Goal: Task Accomplishment & Management: Use online tool/utility

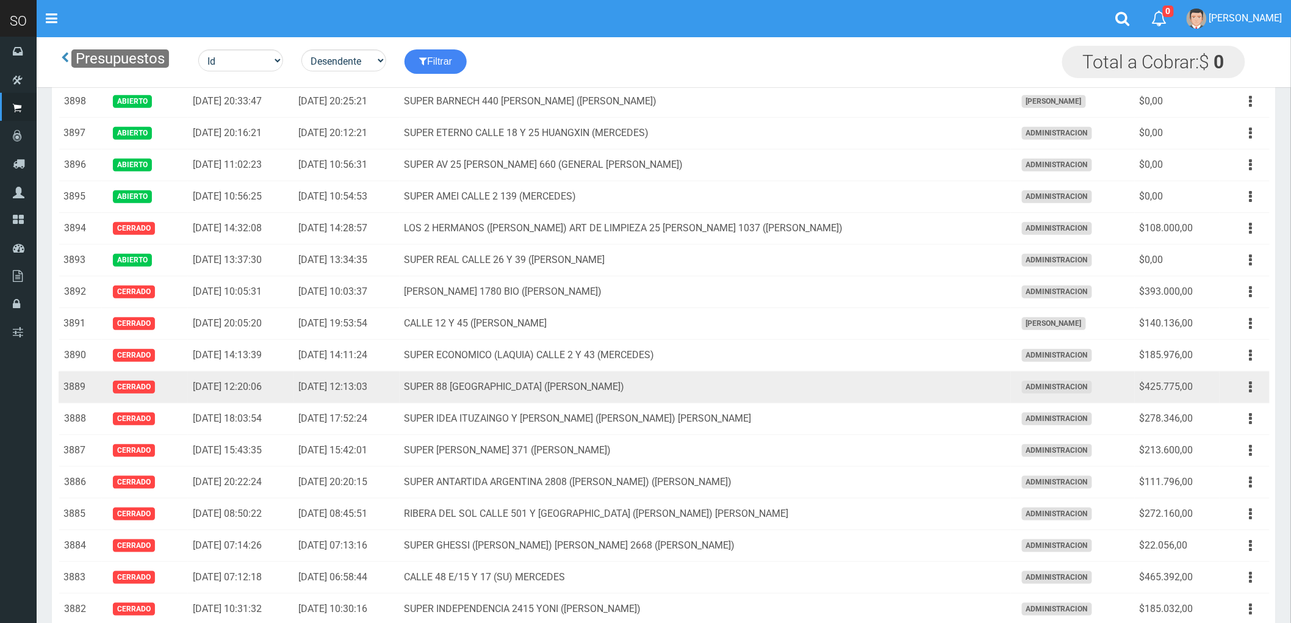
scroll to position [271, 0]
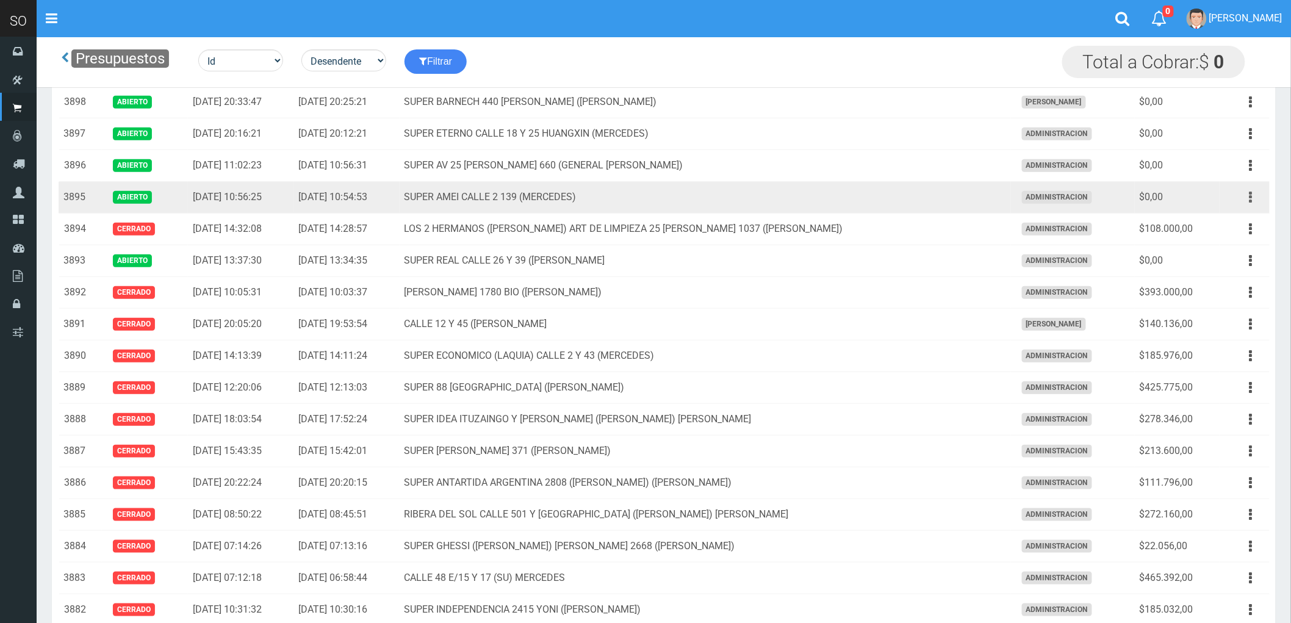
click at [1252, 196] on icon "button" at bounding box center [1251, 197] width 3 height 21
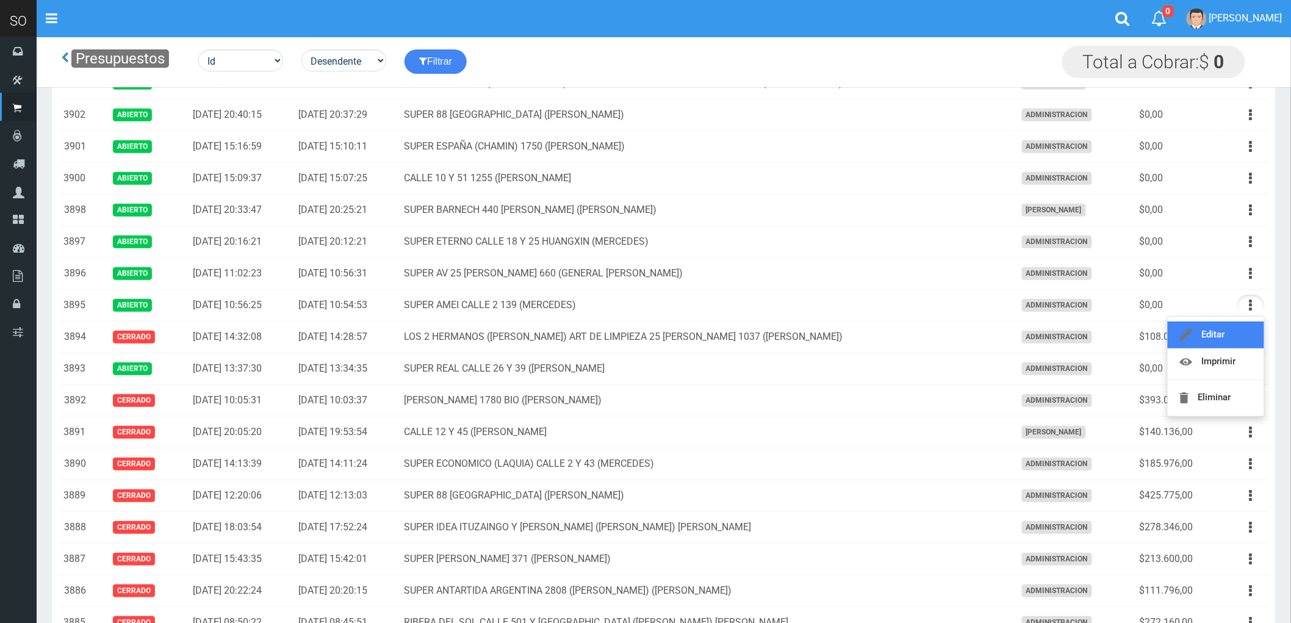
scroll to position [0, 0]
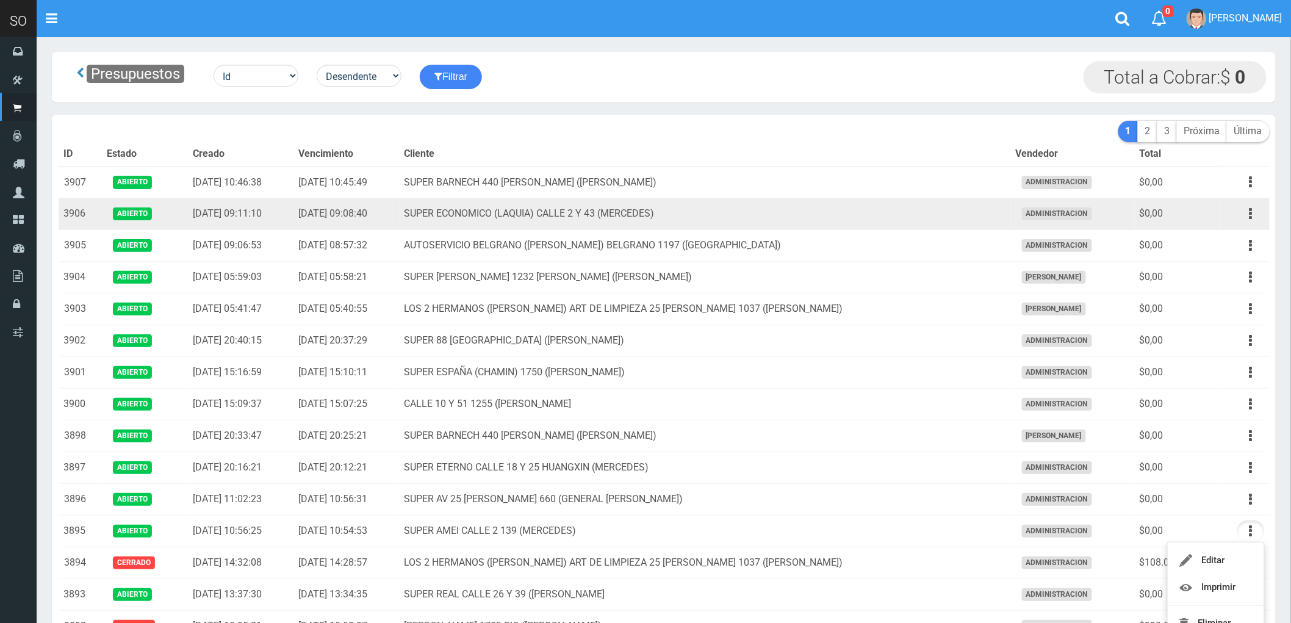
click at [920, 220] on td "SUPER ECONOMICO (LAQUIA) CALLE 2 Y 43 (MERCEDES)" at bounding box center [705, 214] width 611 height 32
drag, startPoint x: 1251, startPoint y: 216, endPoint x: 1239, endPoint y: 226, distance: 15.6
click at [1251, 215] on icon "button" at bounding box center [1251, 213] width 3 height 21
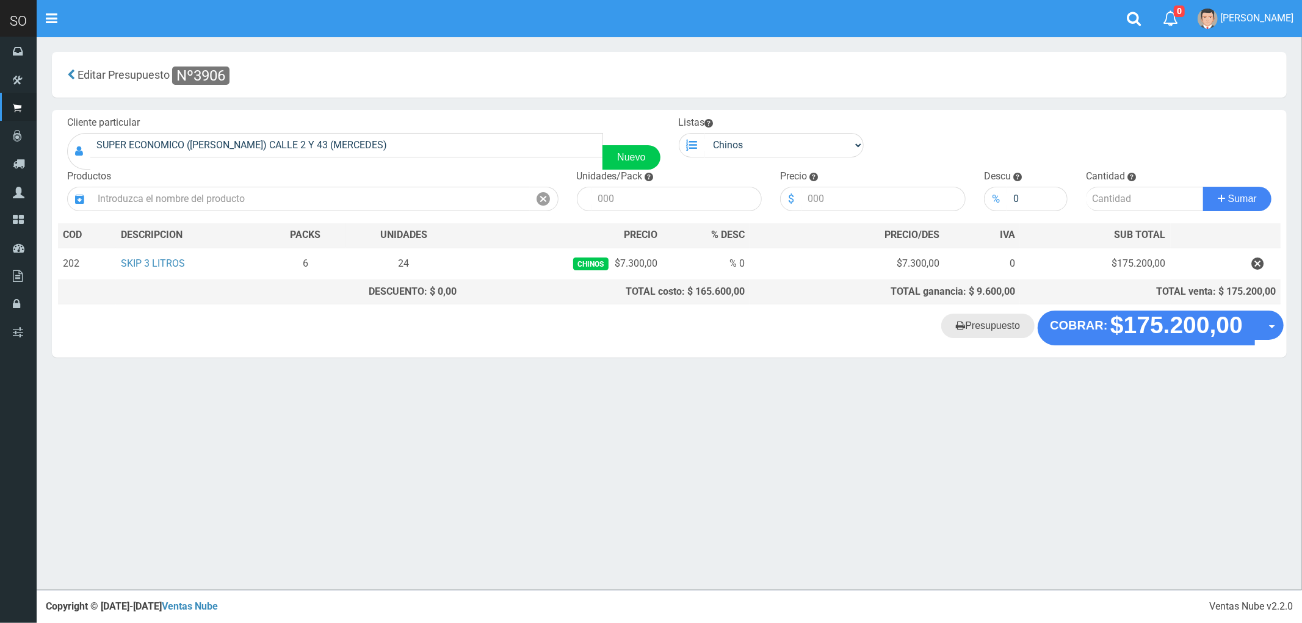
click at [985, 332] on link "Presupuesto" at bounding box center [987, 326] width 93 height 24
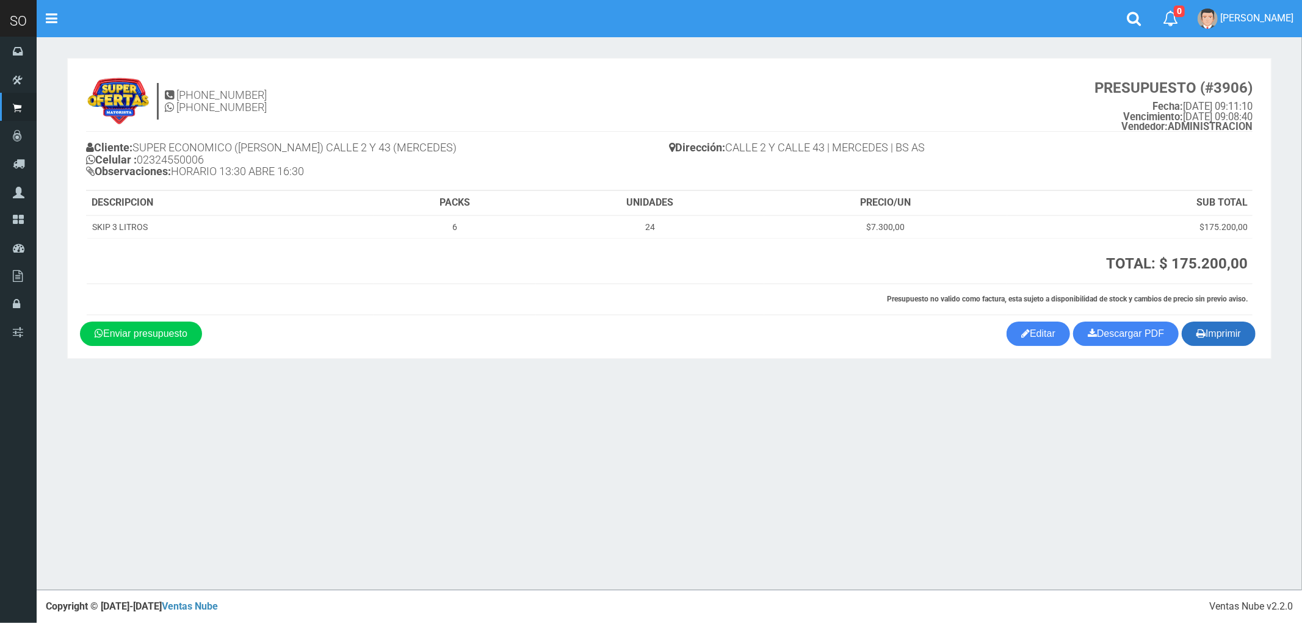
drag, startPoint x: 1219, startPoint y: 340, endPoint x: 1256, endPoint y: 330, distance: 38.1
click at [1219, 340] on button "Imprimir" at bounding box center [1218, 334] width 74 height 24
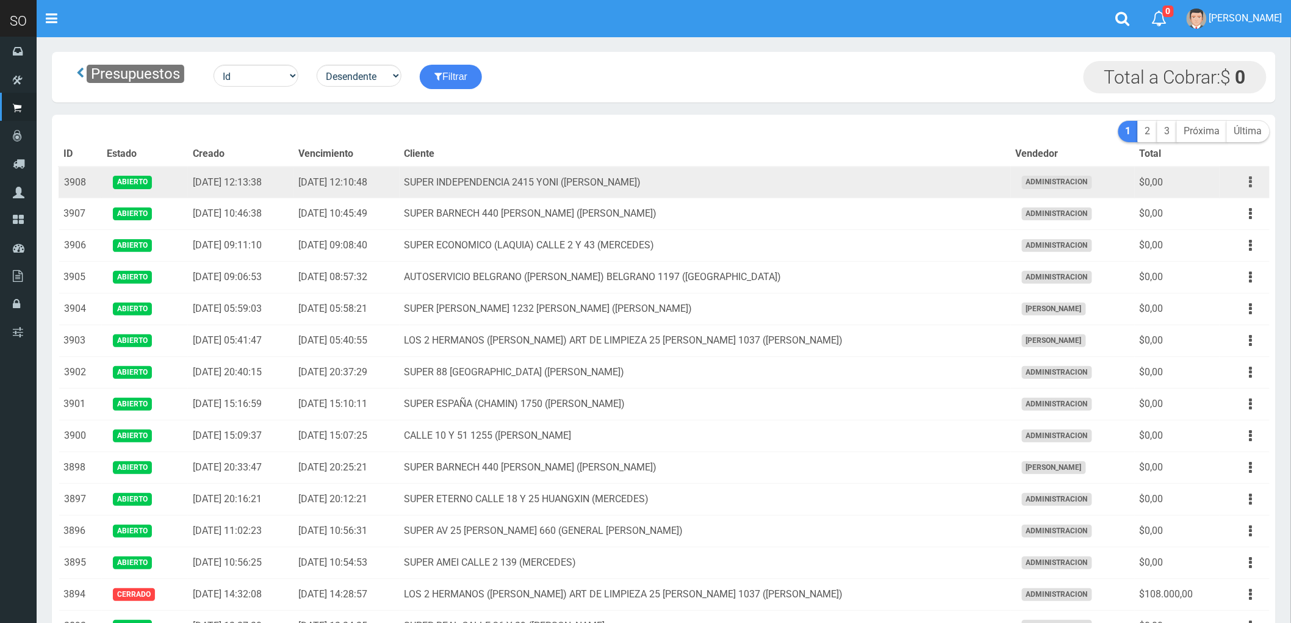
click at [1248, 181] on button "button" at bounding box center [1250, 181] width 27 height 21
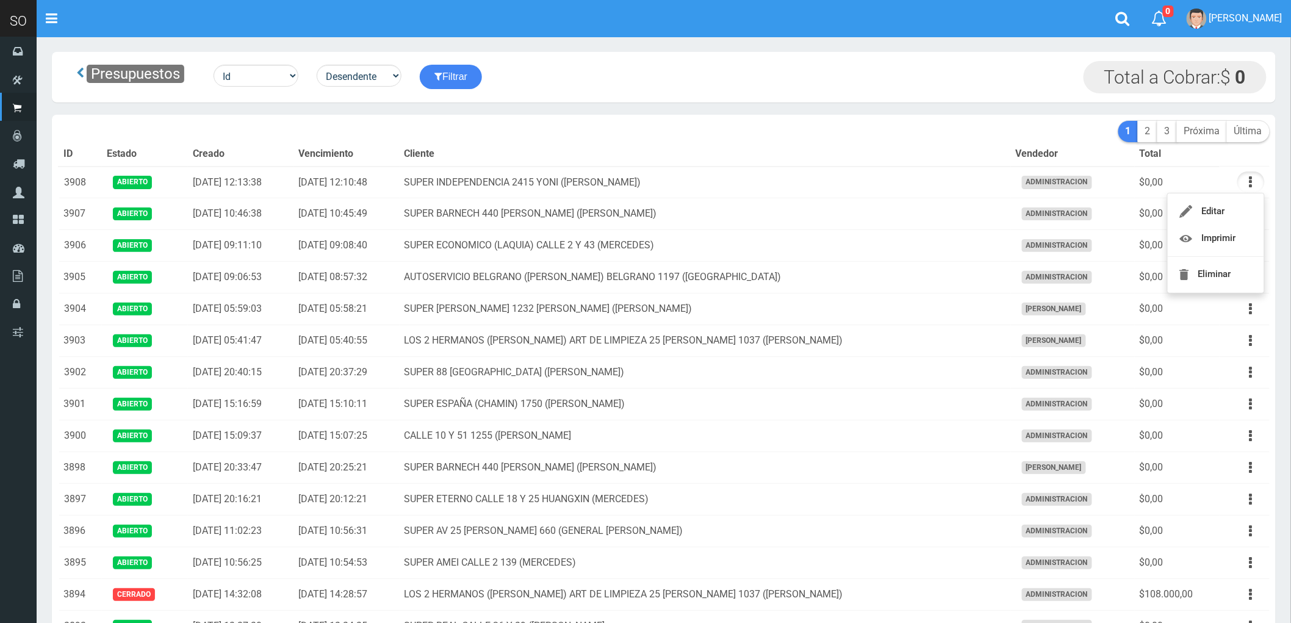
click at [993, 53] on div "Presupuestos Id Facturado Valor vencimiento vendedor cliente Desendente Ascende…" at bounding box center [664, 77] width 1224 height 51
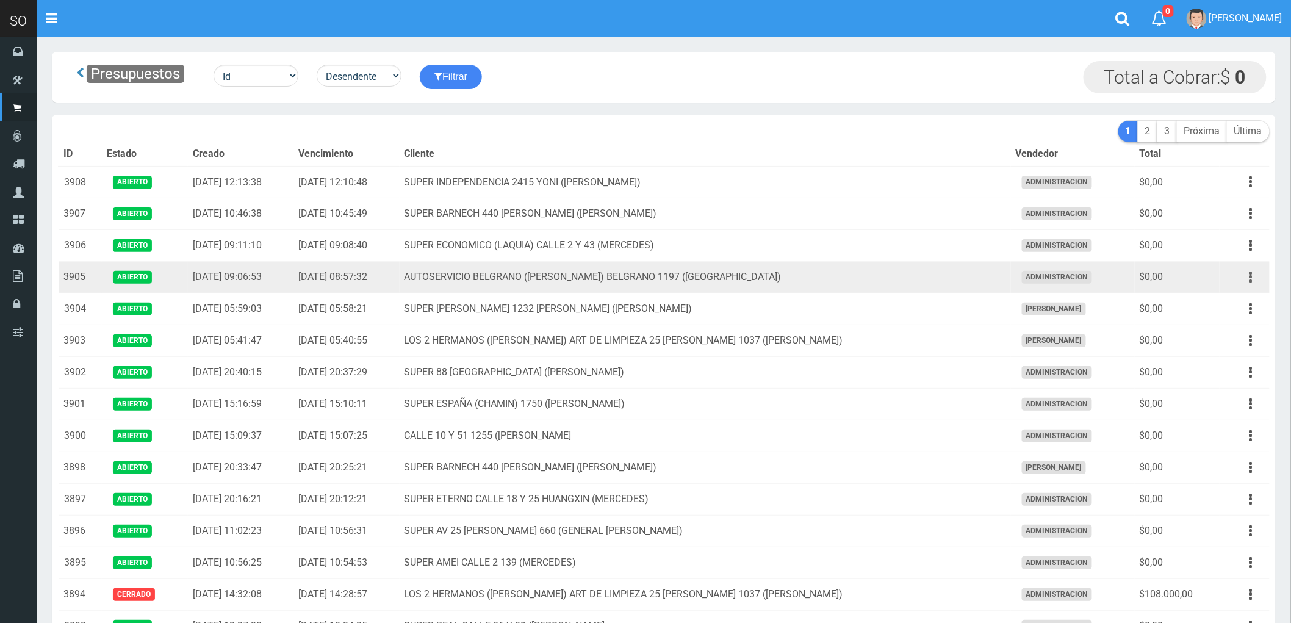
click at [1254, 278] on button "button" at bounding box center [1250, 277] width 27 height 21
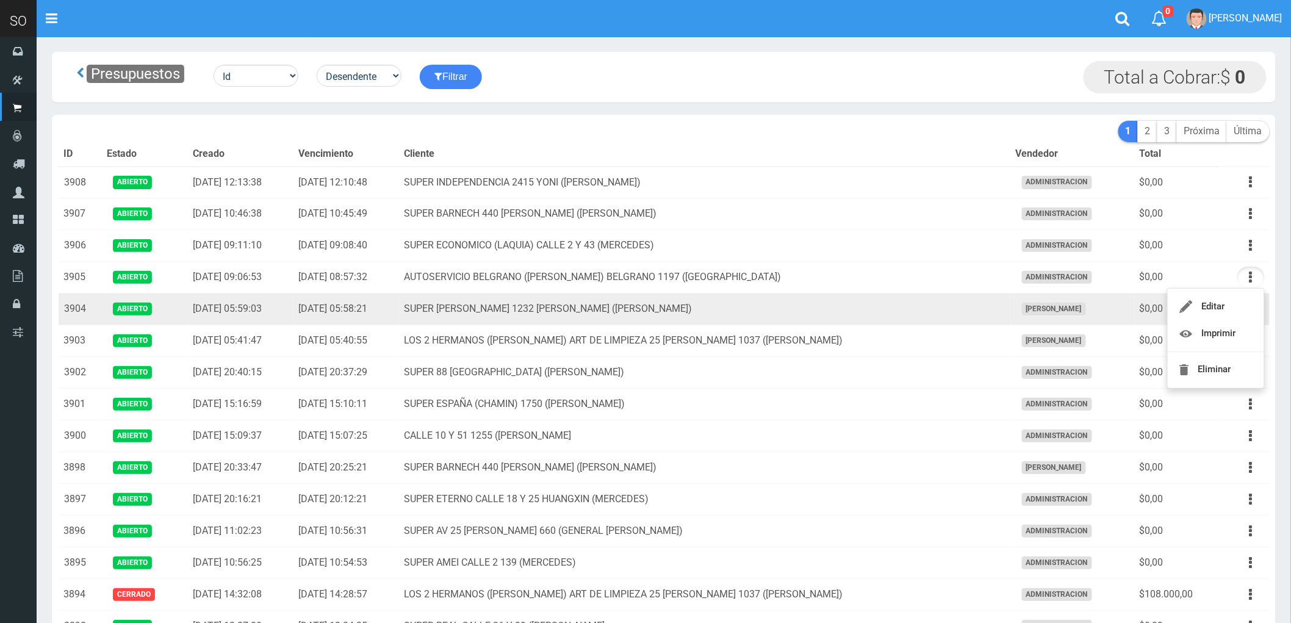
click at [894, 308] on td "SUPER [PERSON_NAME] 1232 [PERSON_NAME] ([PERSON_NAME])" at bounding box center [705, 310] width 611 height 32
click at [1247, 313] on button "button" at bounding box center [1250, 308] width 27 height 21
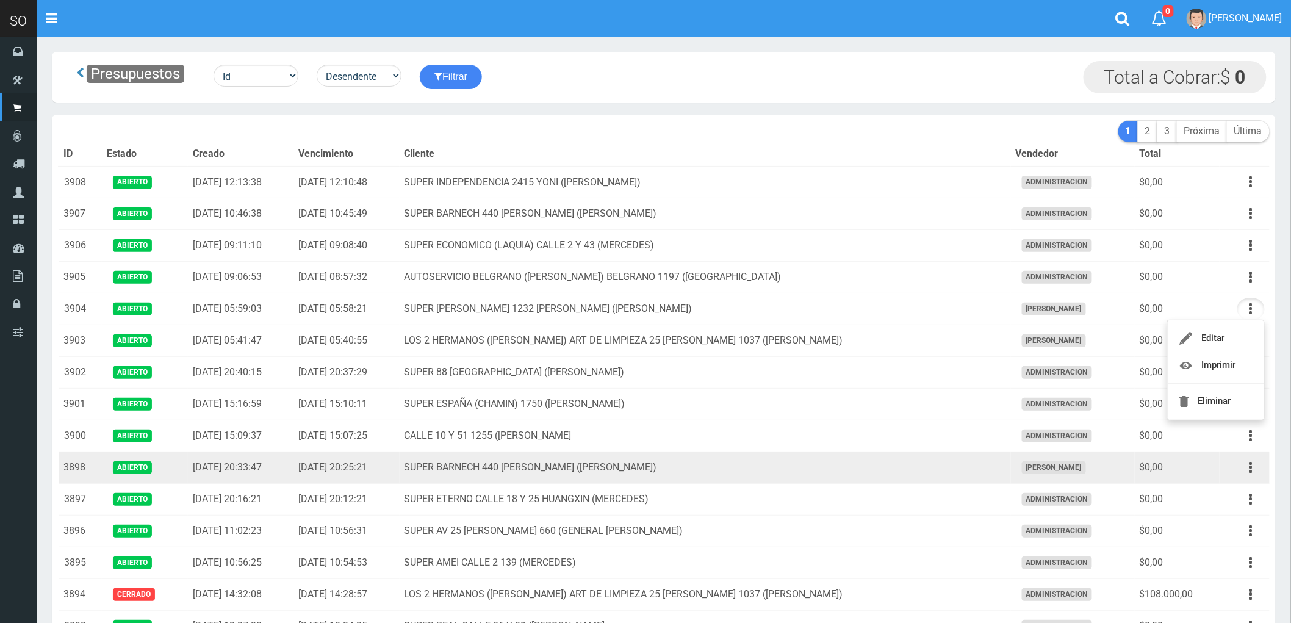
click at [859, 476] on td "SUPER BARNECH 440 MIRIAM (LUJAN)" at bounding box center [705, 468] width 611 height 32
click at [1245, 466] on button "button" at bounding box center [1250, 467] width 27 height 21
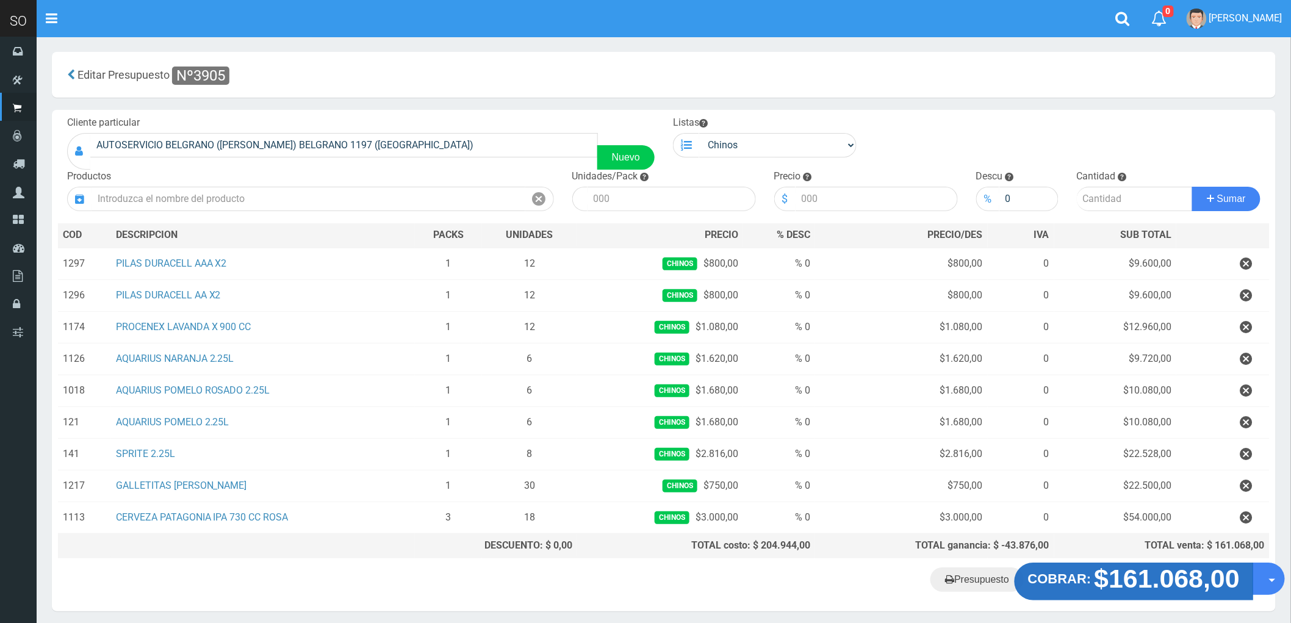
click at [1164, 589] on strong "$161.068,00" at bounding box center [1168, 578] width 146 height 29
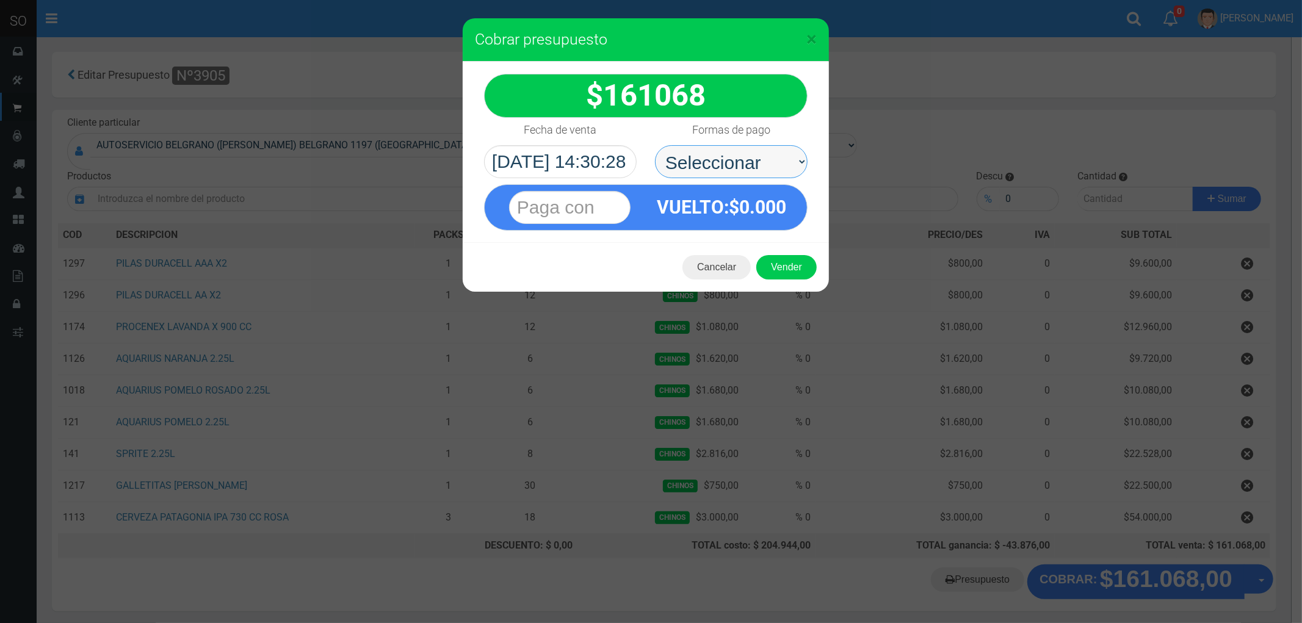
click at [691, 162] on select "Seleccionar Efectivo Tarjeta de Crédito Depósito Débito" at bounding box center [731, 161] width 153 height 33
select select "Efectivo"
click at [655, 145] on select "Seleccionar Efectivo Tarjeta de Crédito Depósito Débito" at bounding box center [731, 161] width 153 height 33
click at [788, 263] on button "Vender" at bounding box center [786, 267] width 60 height 24
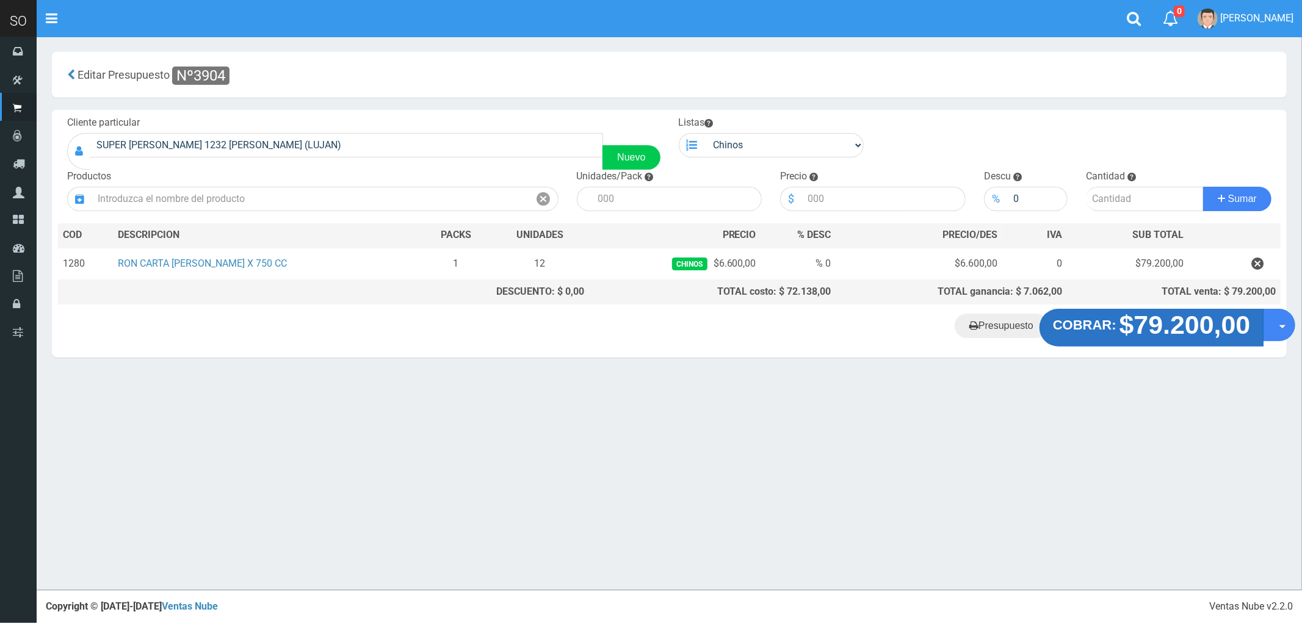
click at [1122, 333] on strong "$79.200,00" at bounding box center [1184, 325] width 131 height 29
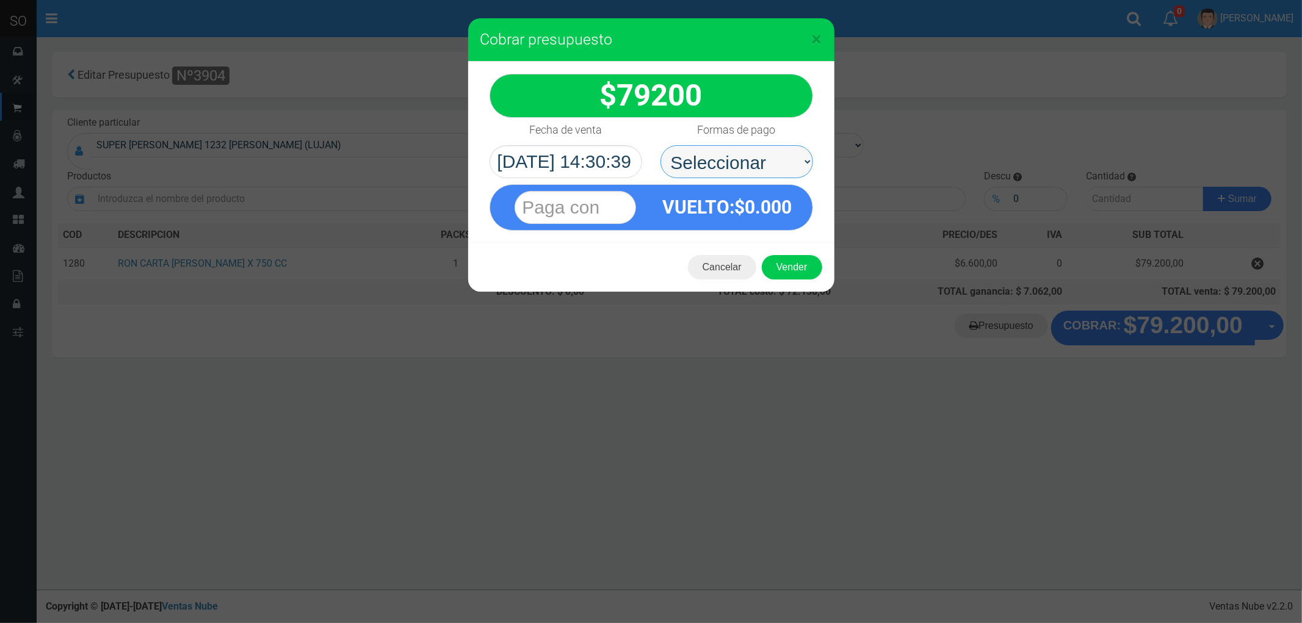
click at [704, 161] on select "Seleccionar Efectivo Tarjeta de Crédito Depósito Débito" at bounding box center [736, 161] width 153 height 33
select select "Efectivo"
click at [660, 145] on select "Seleccionar Efectivo Tarjeta de Crédito Depósito Débito" at bounding box center [736, 161] width 153 height 33
click at [796, 267] on button "Vender" at bounding box center [792, 267] width 60 height 24
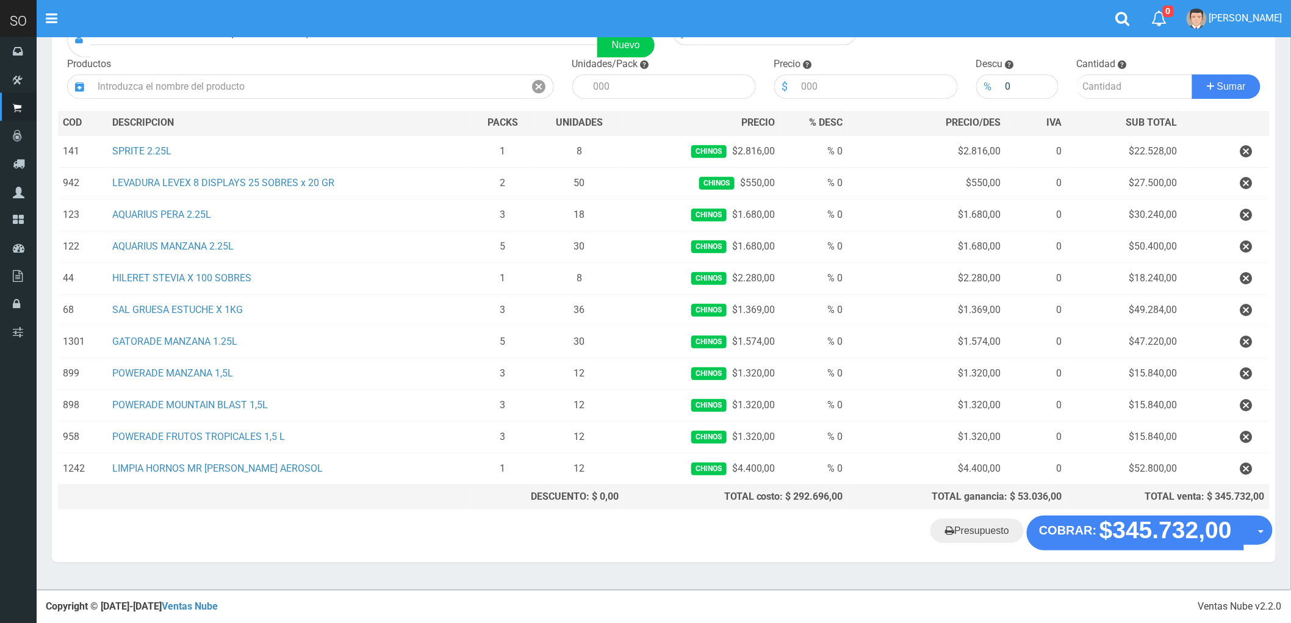
scroll to position [114, 0]
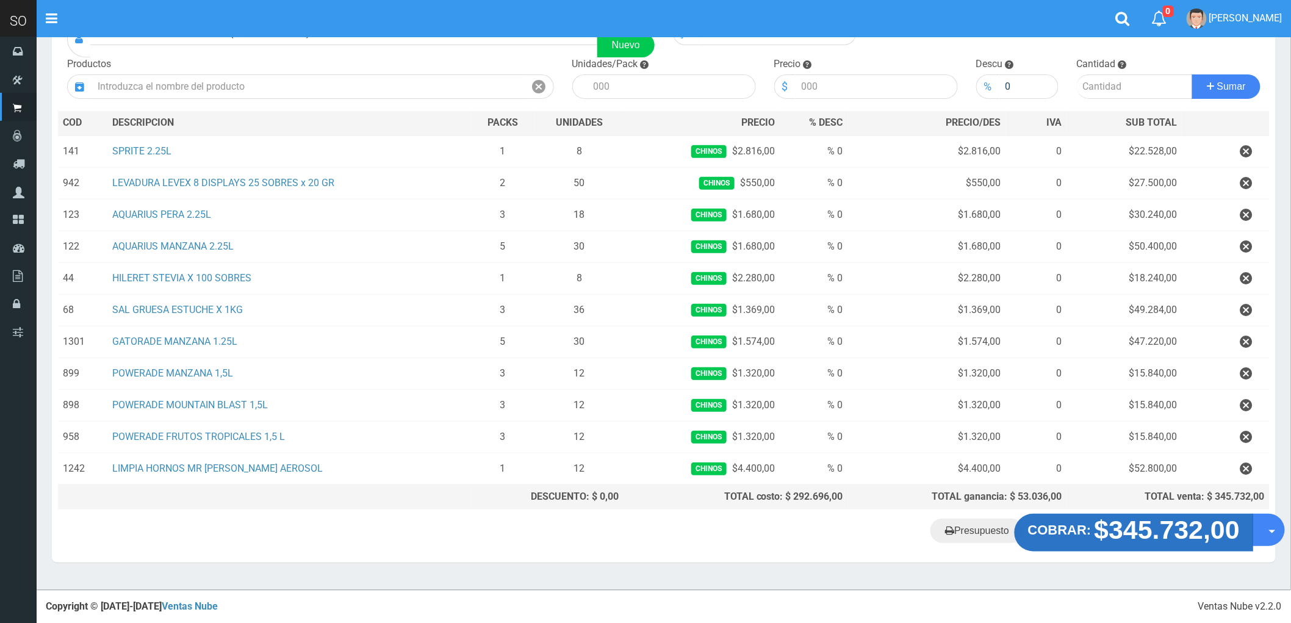
click at [1175, 535] on strong "$345.732,00" at bounding box center [1168, 530] width 146 height 29
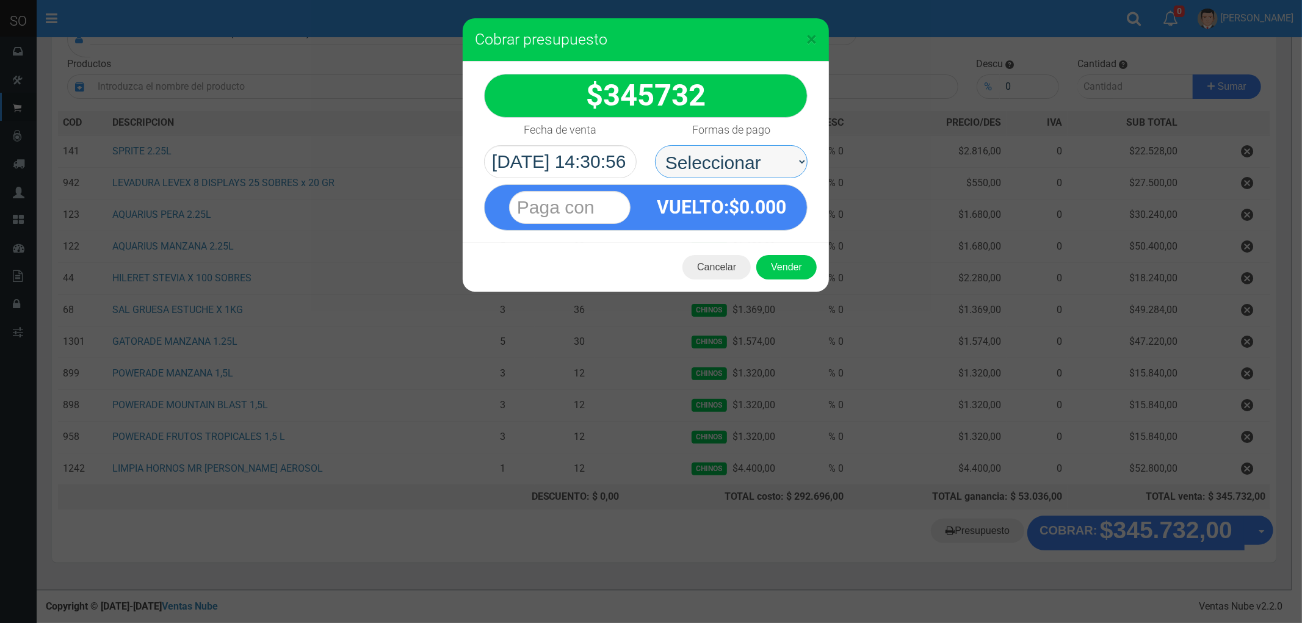
click at [718, 154] on select "Seleccionar Efectivo Tarjeta de Crédito Depósito Débito" at bounding box center [731, 161] width 153 height 33
select select "Efectivo"
click at [655, 145] on select "Seleccionar Efectivo Tarjeta de Crédito Depósito Débito" at bounding box center [731, 161] width 153 height 33
click at [797, 261] on button "Vender" at bounding box center [786, 267] width 60 height 24
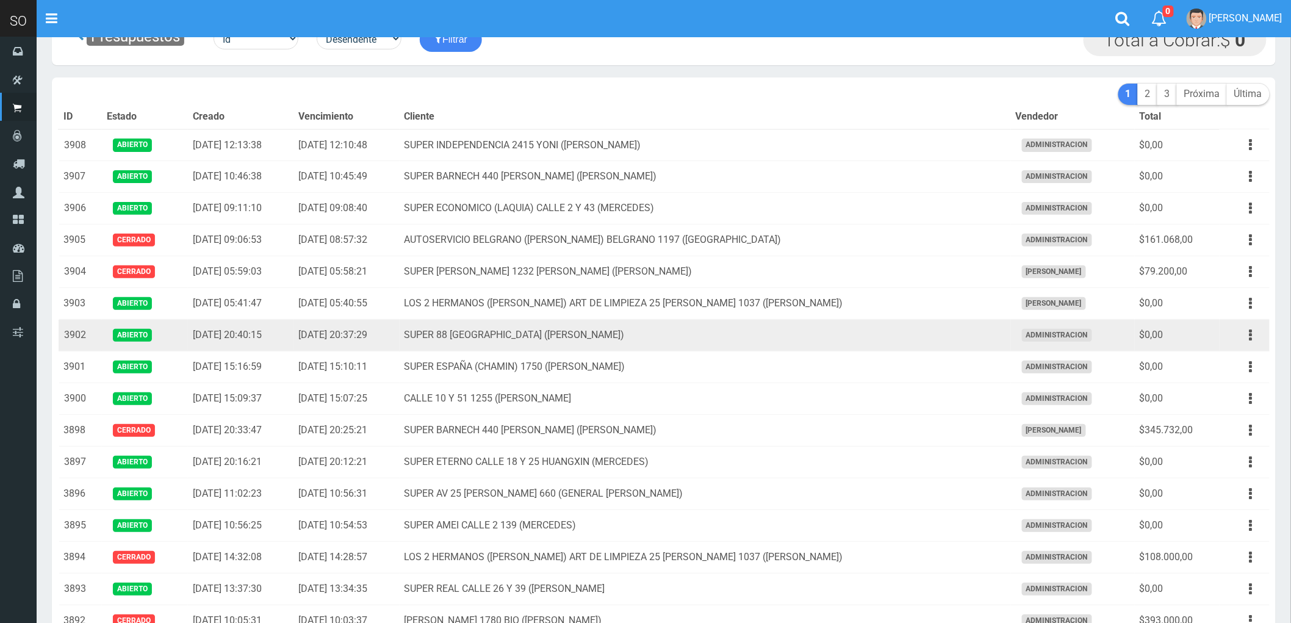
scroll to position [68, 0]
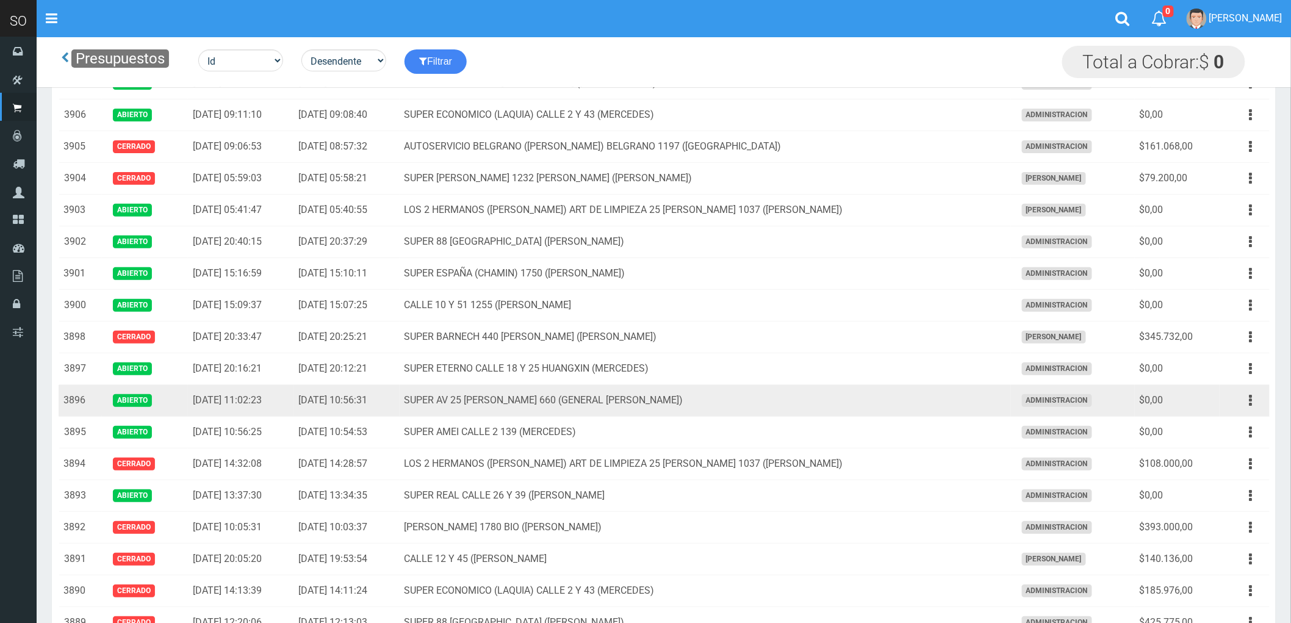
click at [806, 404] on td "SUPER AV 25 [PERSON_NAME] 660 (GENERAL [PERSON_NAME])" at bounding box center [705, 401] width 611 height 32
click at [1248, 403] on button "button" at bounding box center [1250, 400] width 27 height 21
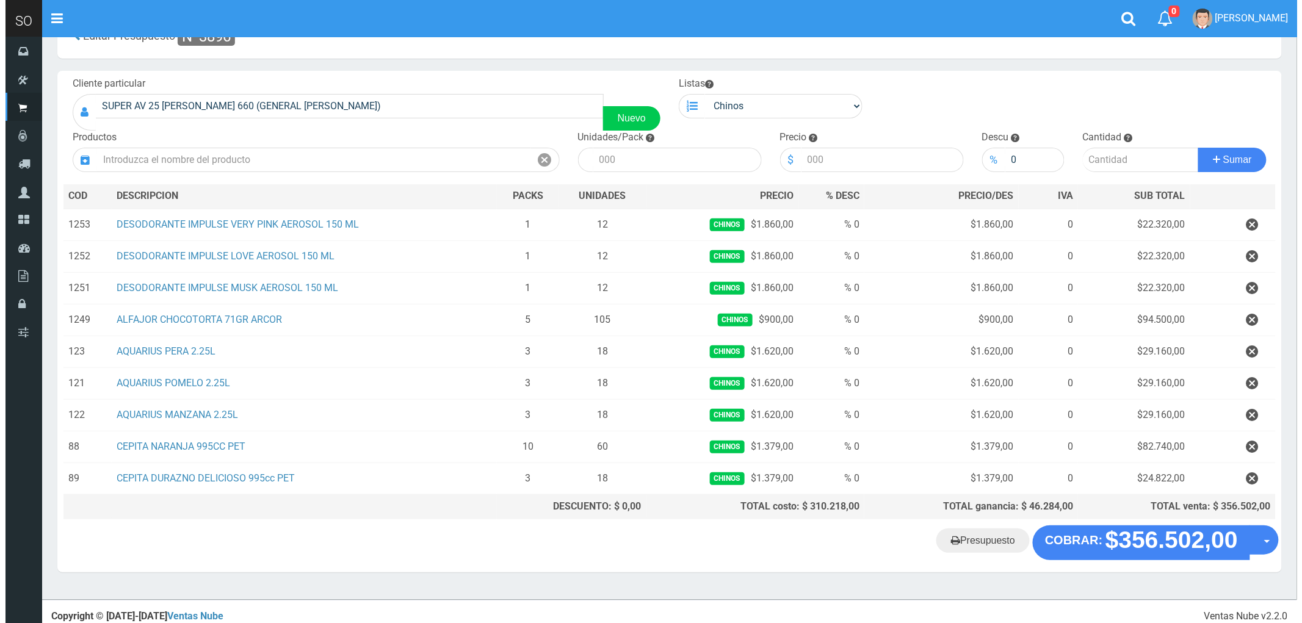
scroll to position [51, 0]
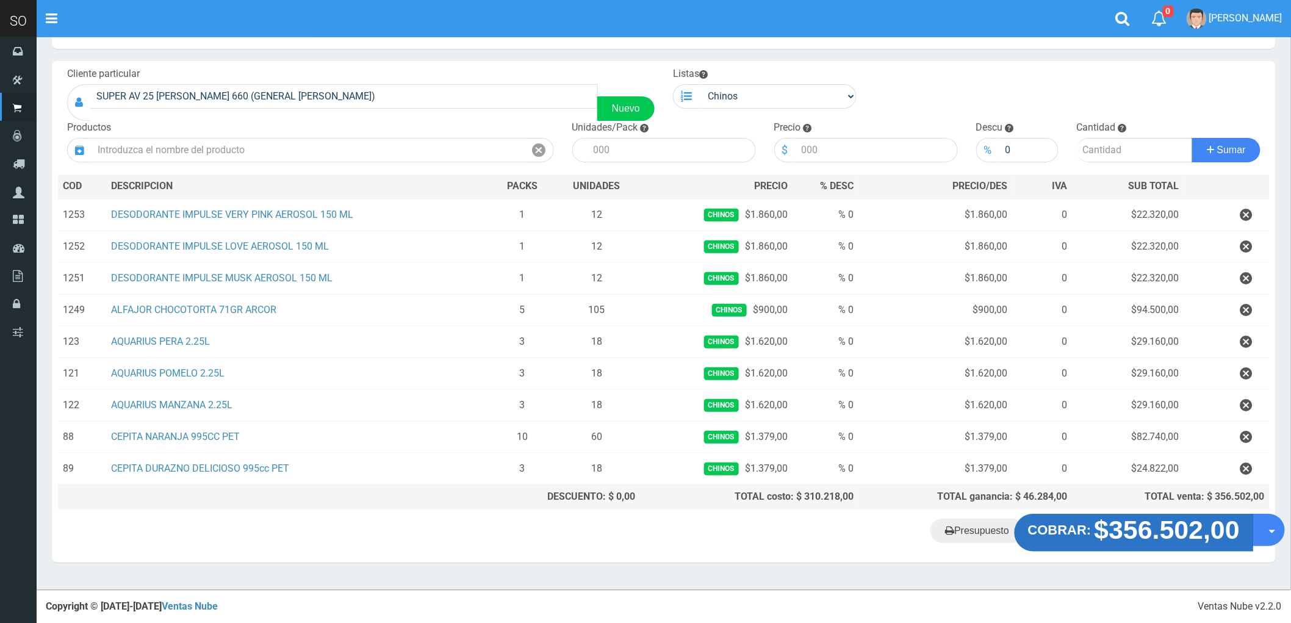
click at [1159, 528] on strong "$356.502,00" at bounding box center [1168, 530] width 146 height 29
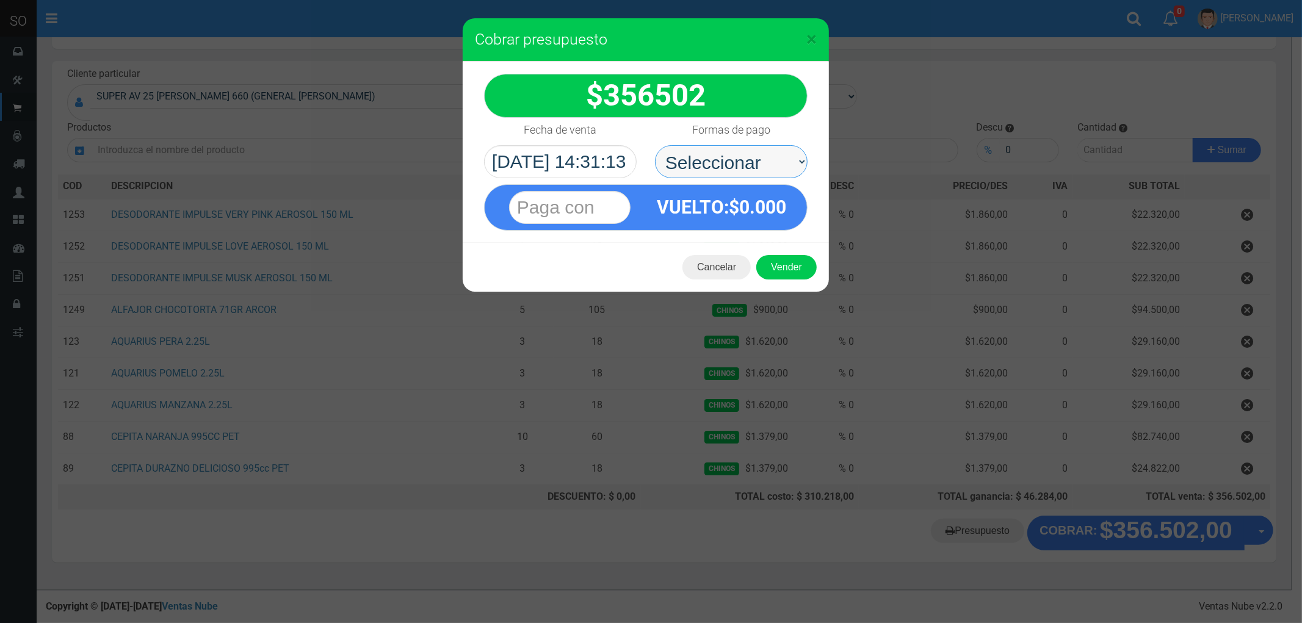
click at [710, 161] on select "Seleccionar Efectivo Tarjeta de Crédito Depósito Débito" at bounding box center [731, 161] width 153 height 33
select select "Efectivo"
click at [655, 145] on select "Seleccionar Efectivo Tarjeta de Crédito Depósito Débito" at bounding box center [731, 161] width 153 height 33
click at [796, 265] on button "Vender" at bounding box center [786, 267] width 60 height 24
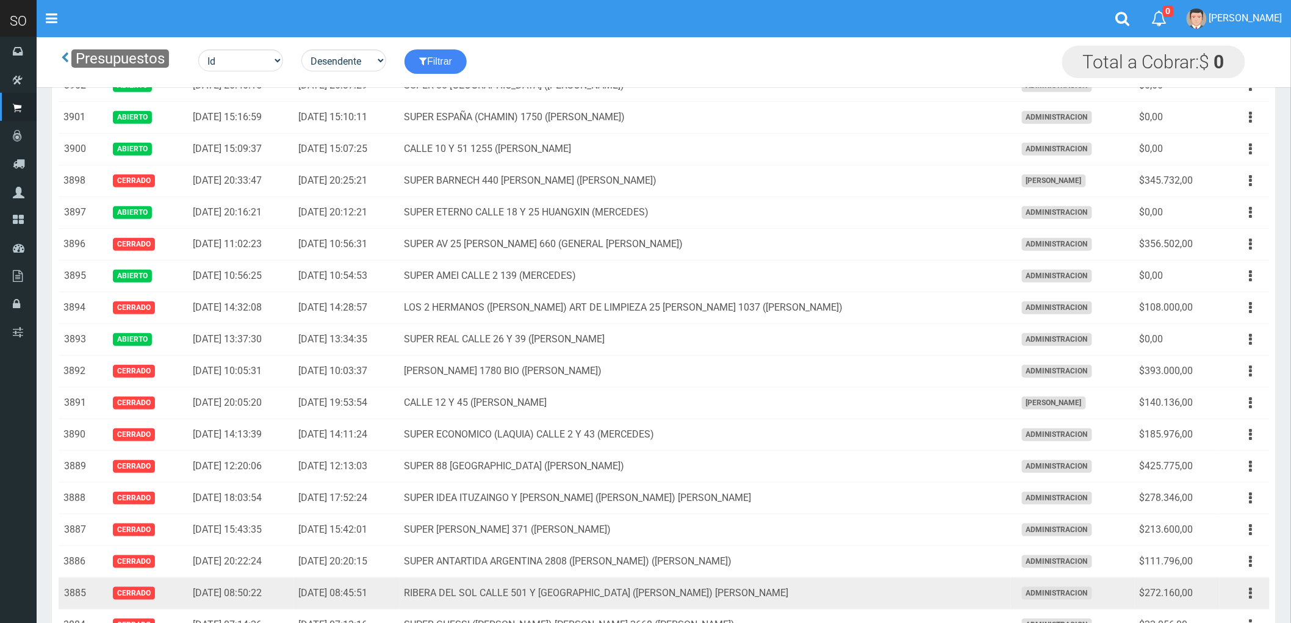
scroll to position [203, 0]
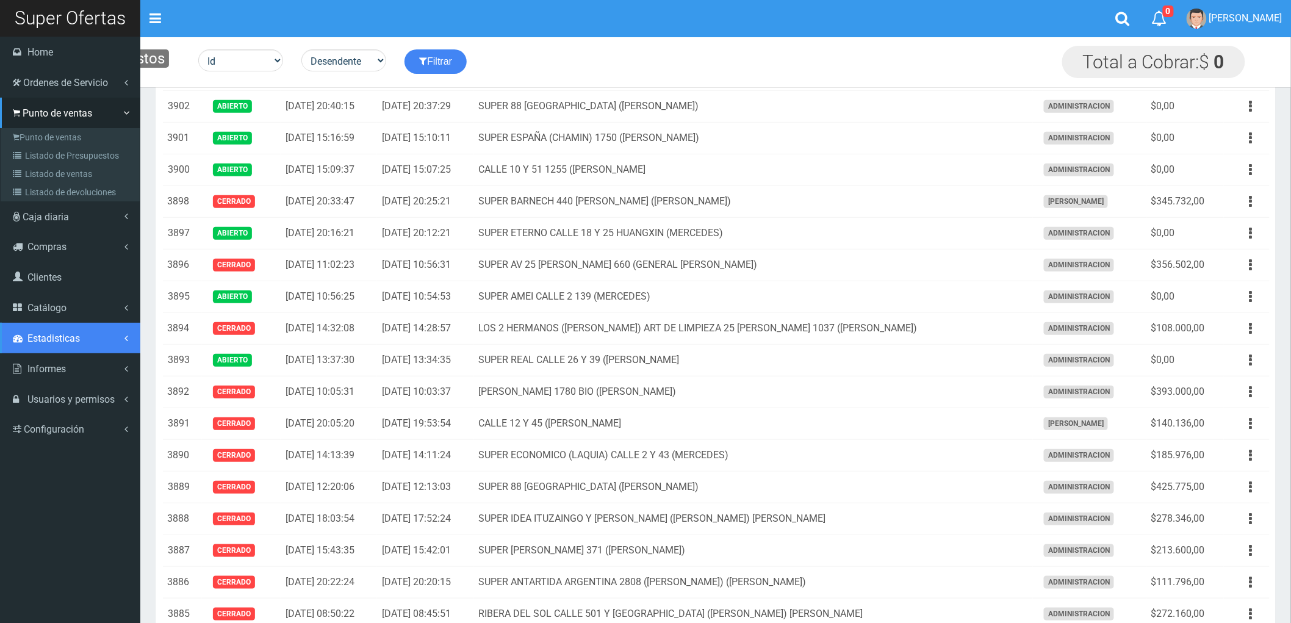
click at [44, 334] on span "Estadisticas" at bounding box center [53, 339] width 52 height 12
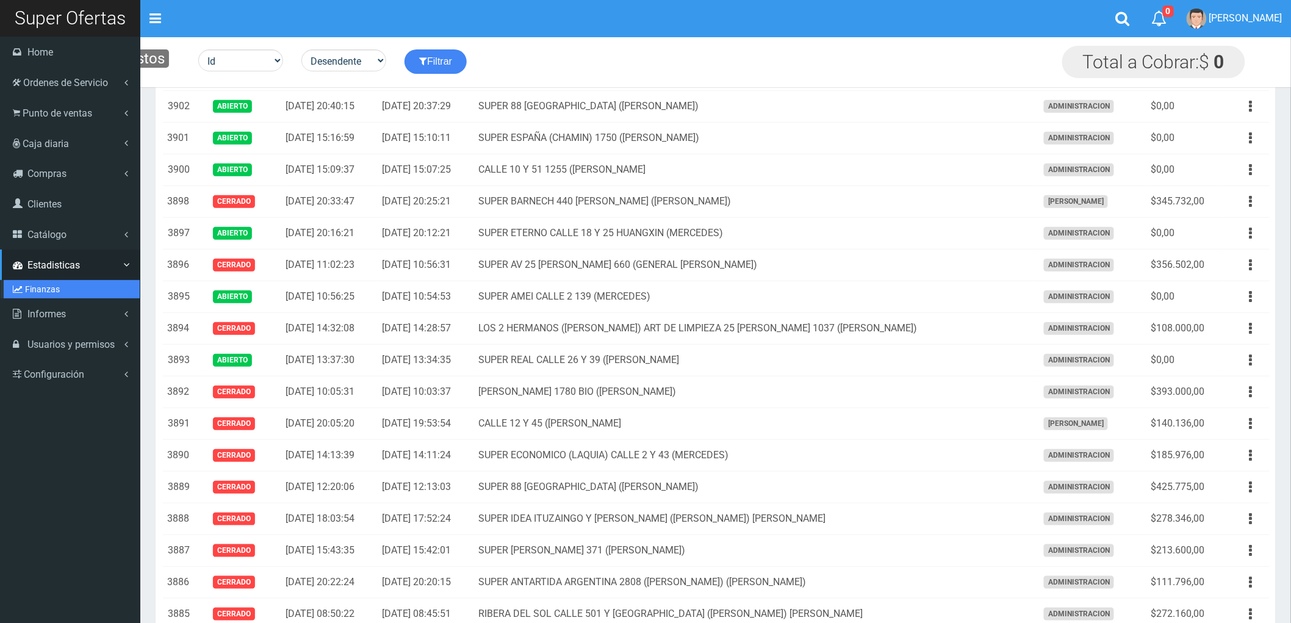
click at [41, 286] on link "Finanzas" at bounding box center [72, 289] width 136 height 18
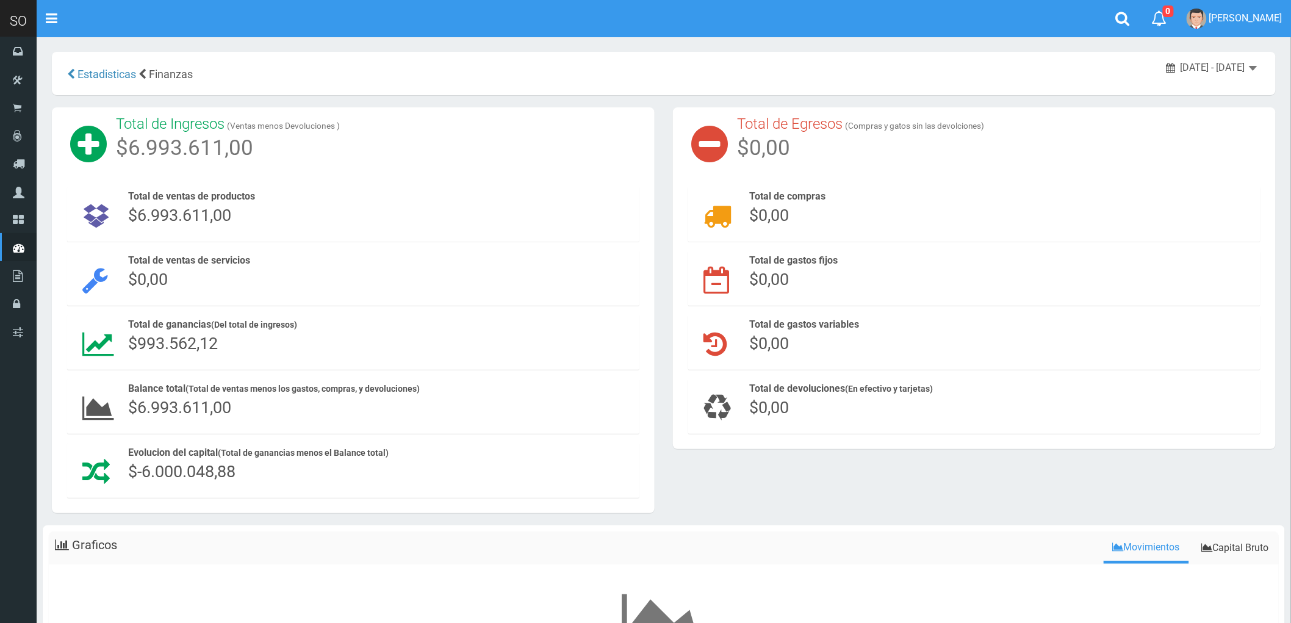
click at [1187, 63] on span "[DATE] - [DATE]" at bounding box center [1213, 68] width 65 height 12
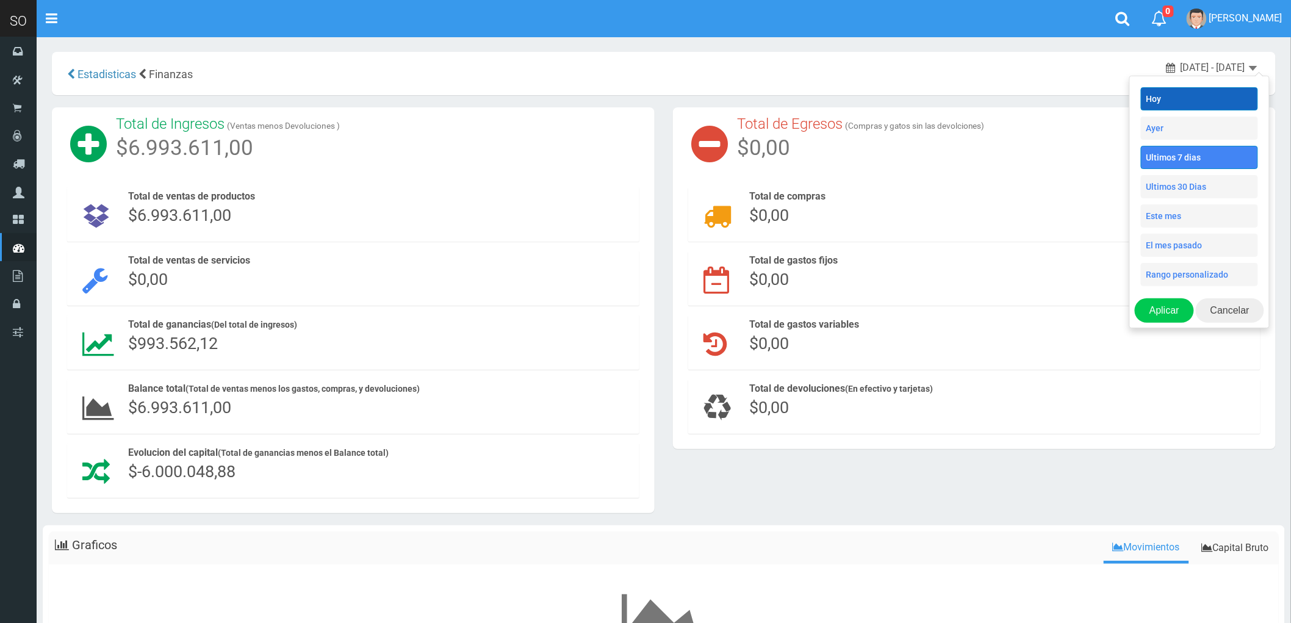
click at [1180, 105] on li "Hoy" at bounding box center [1199, 98] width 117 height 23
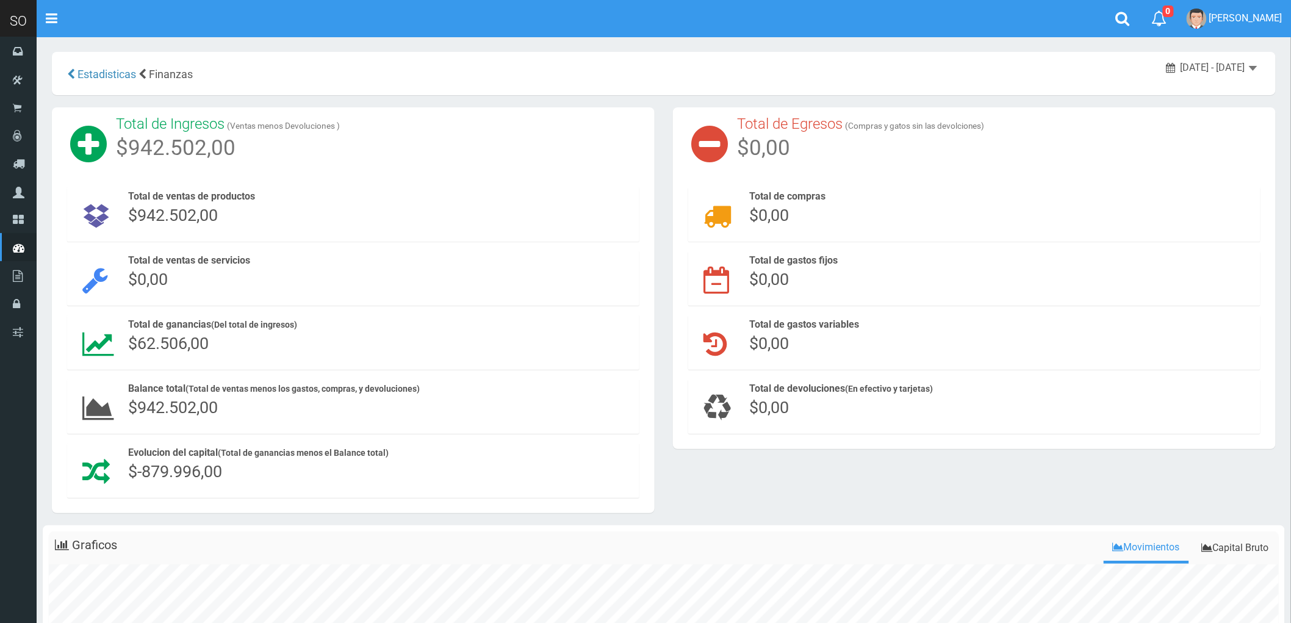
click at [1230, 70] on span "[DATE] - [DATE]" at bounding box center [1213, 68] width 65 height 12
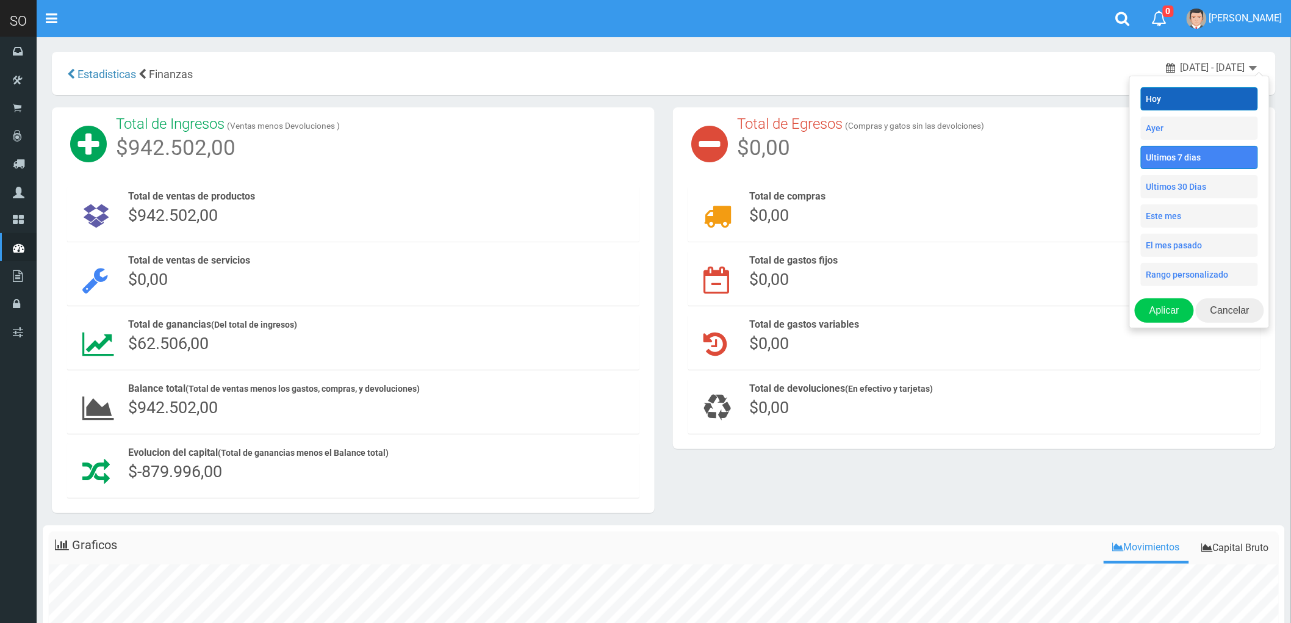
click at [1169, 103] on li "Hoy" at bounding box center [1199, 98] width 117 height 23
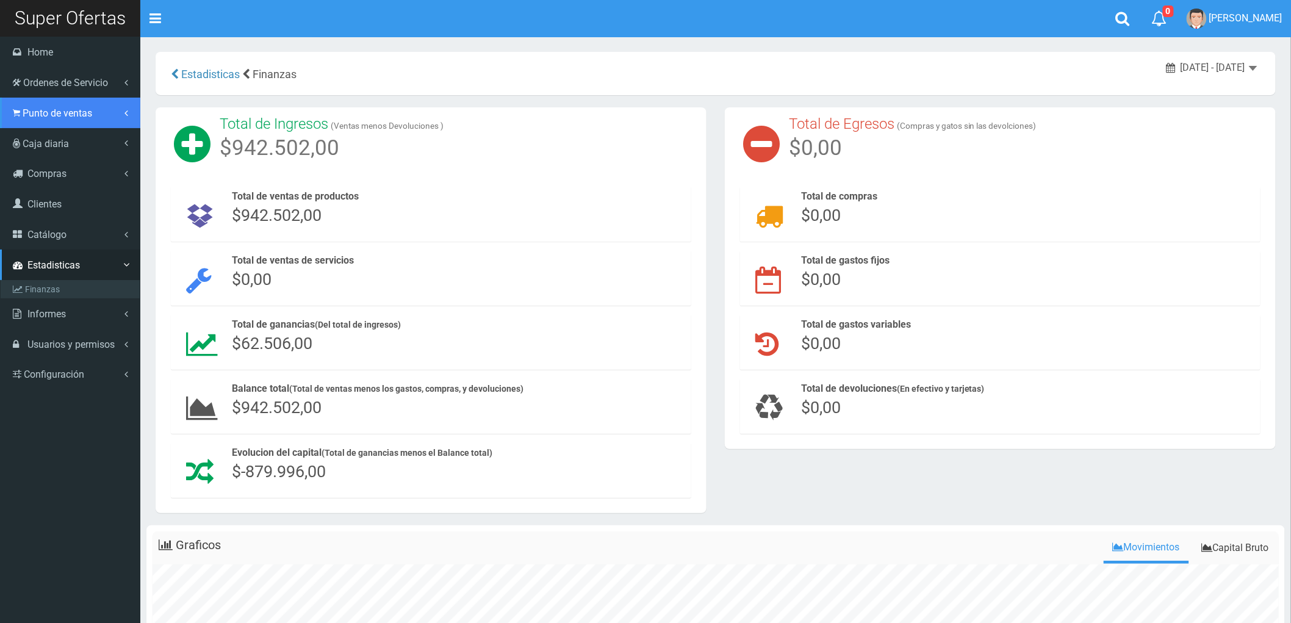
click at [47, 113] on span "Punto de ventas" at bounding box center [58, 113] width 70 height 12
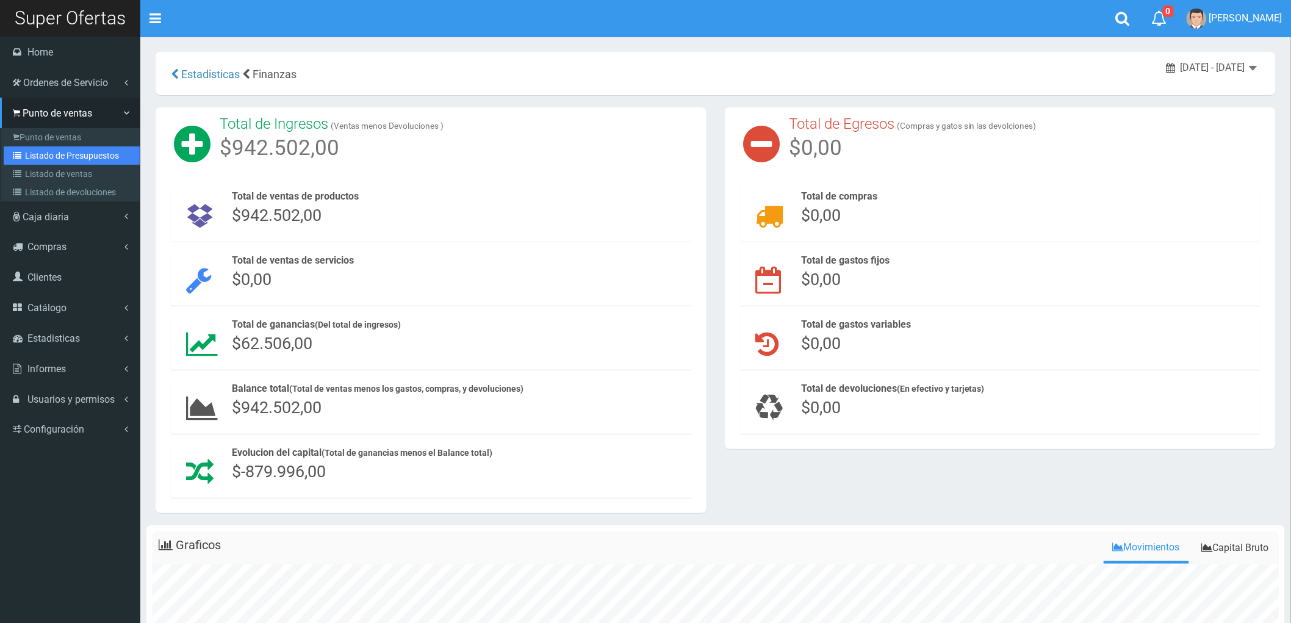
click at [69, 151] on link "Listado de Presupuestos" at bounding box center [72, 155] width 136 height 18
